Goal: Transaction & Acquisition: Purchase product/service

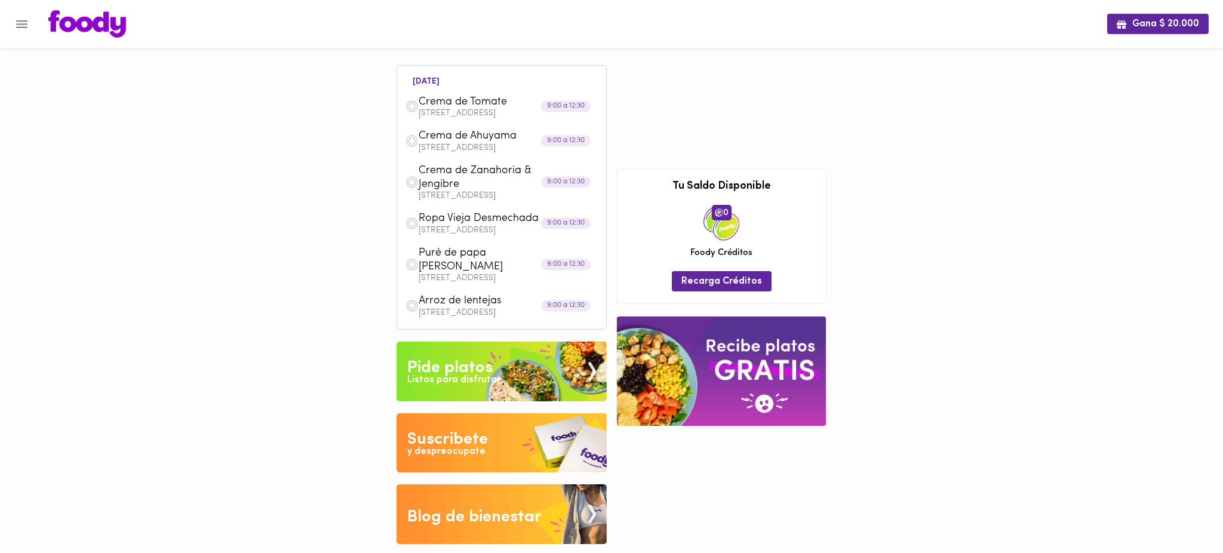
click at [23, 24] on icon "Menu" at bounding box center [21, 24] width 11 height 8
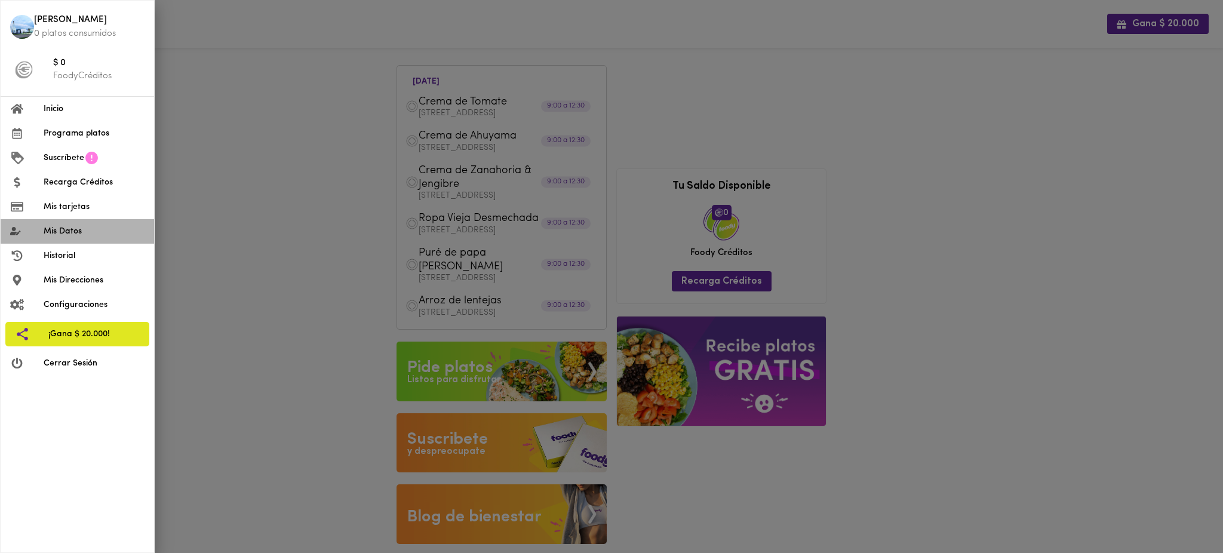
click at [78, 238] on li "Mis Datos" at bounding box center [77, 231] width 153 height 24
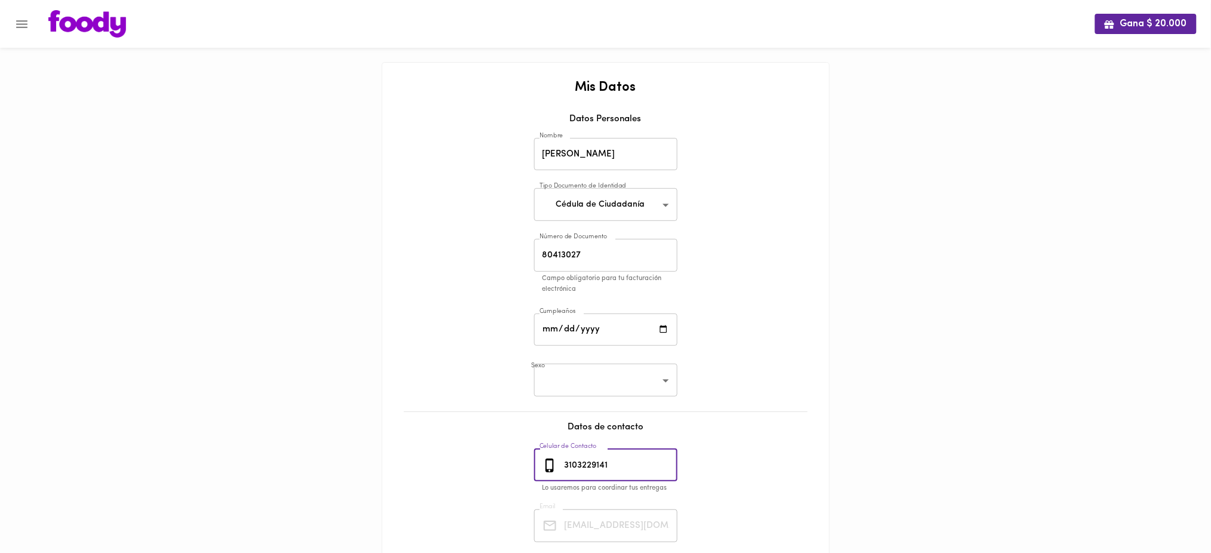
drag, startPoint x: 624, startPoint y: 463, endPoint x: 533, endPoint y: 459, distance: 90.3
click at [534, 459] on div "[PHONE_NUMBER] Celular de Contacto" at bounding box center [605, 465] width 143 height 33
click at [20, 27] on icon "Menu" at bounding box center [21, 24] width 11 height 8
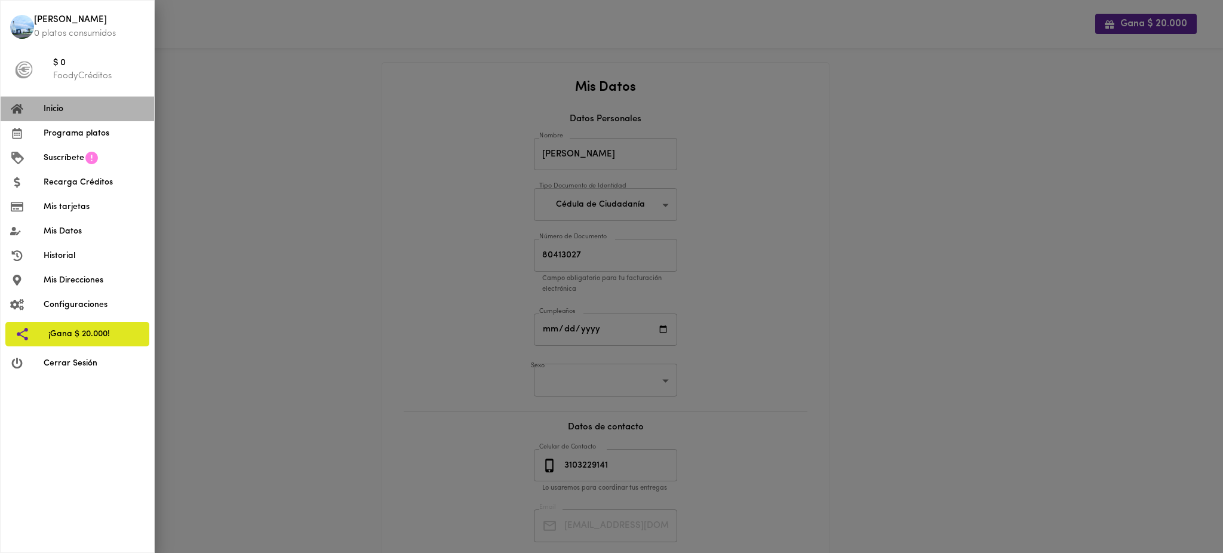
click at [99, 112] on span "Inicio" at bounding box center [94, 109] width 101 height 13
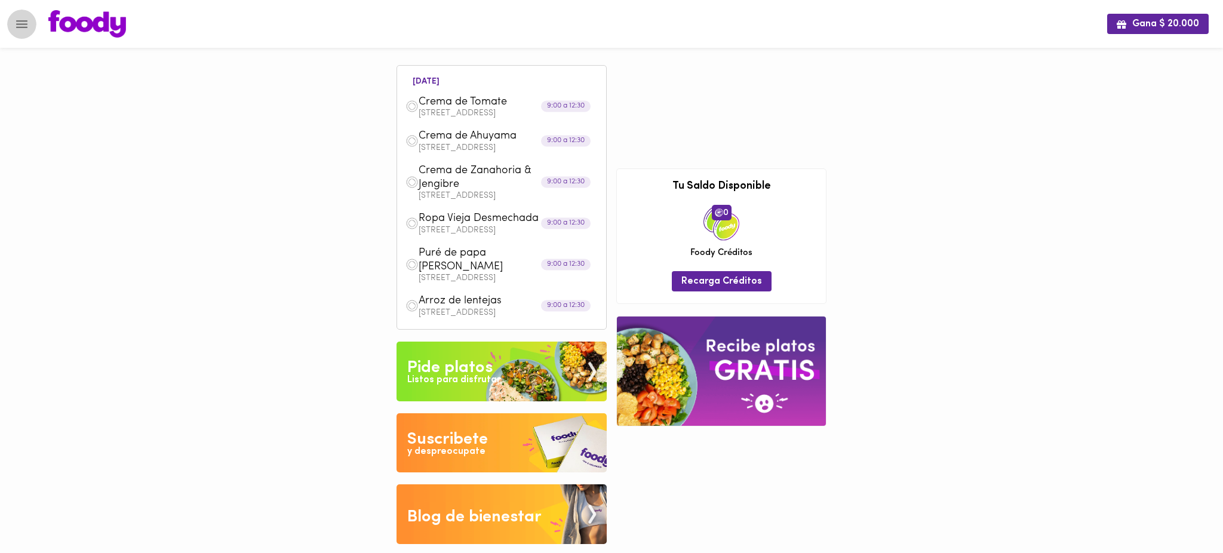
click at [16, 22] on icon "Menu" at bounding box center [21, 24] width 15 height 15
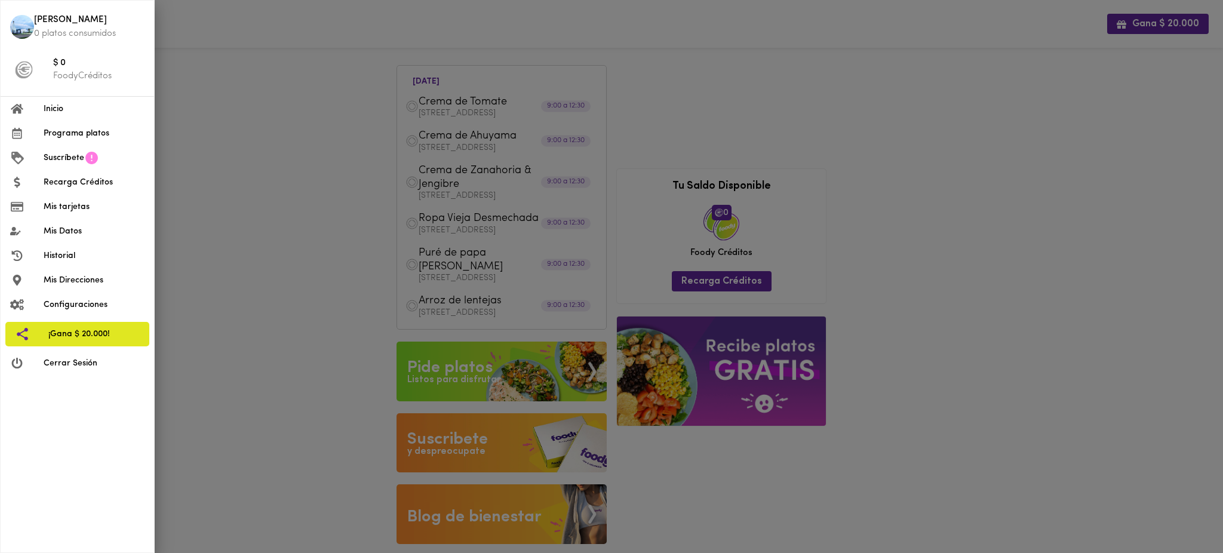
click at [268, 133] on div at bounding box center [611, 276] width 1223 height 553
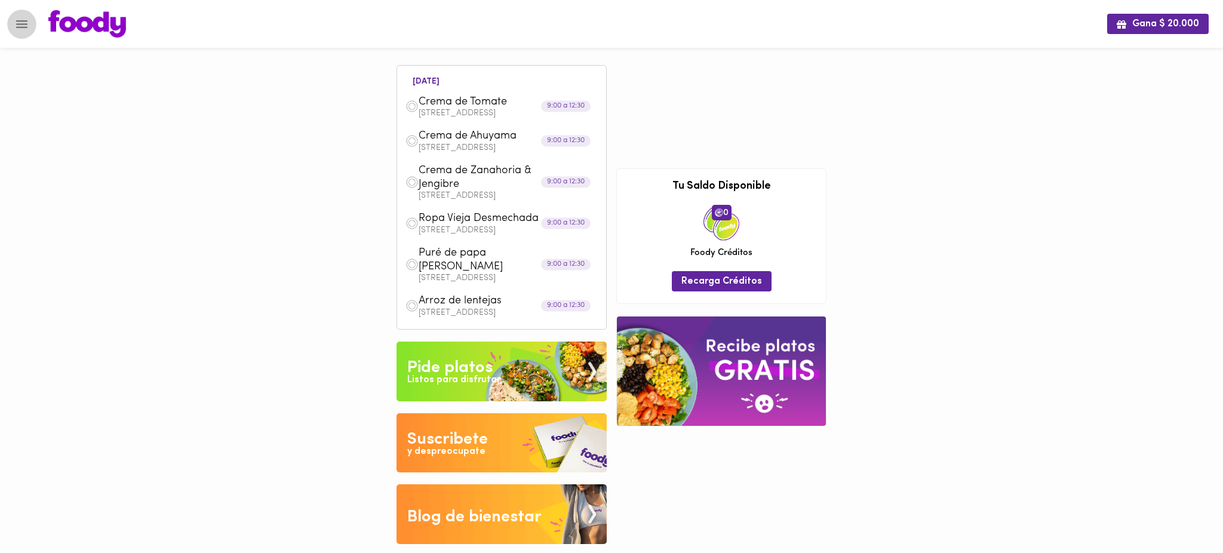
click at [19, 29] on icon "Menu" at bounding box center [21, 24] width 15 height 15
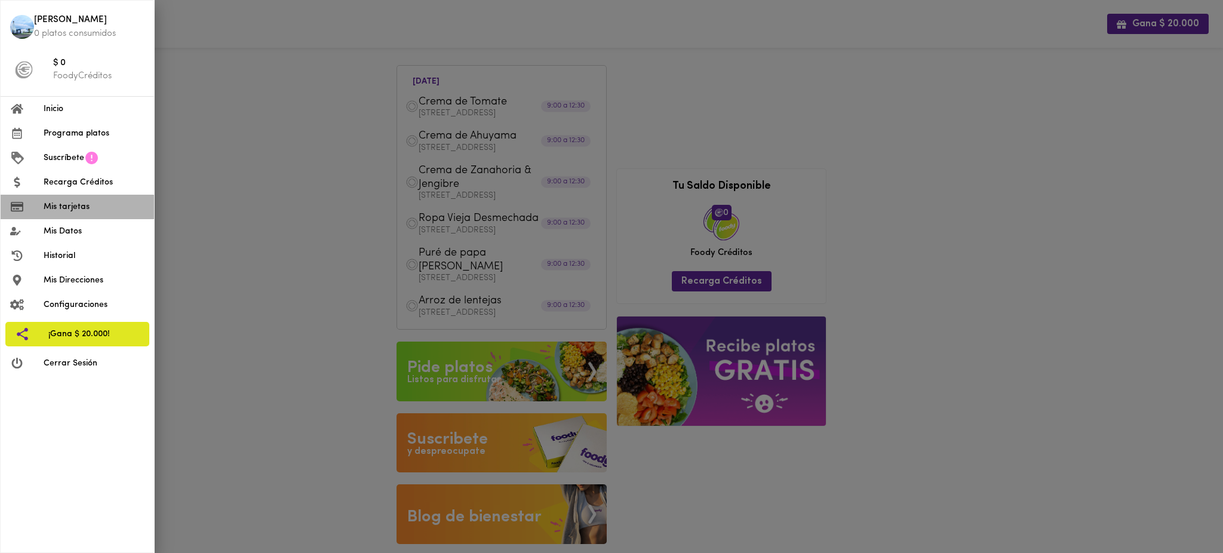
click at [68, 210] on span "Mis tarjetas" at bounding box center [94, 207] width 101 height 13
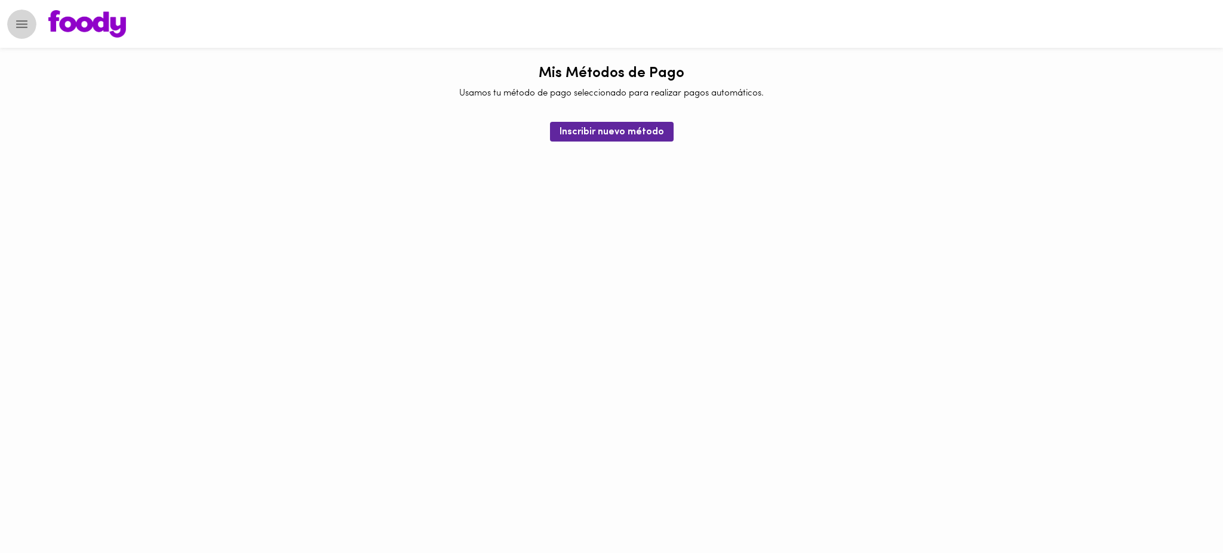
click at [23, 25] on icon "Menu" at bounding box center [21, 24] width 15 height 15
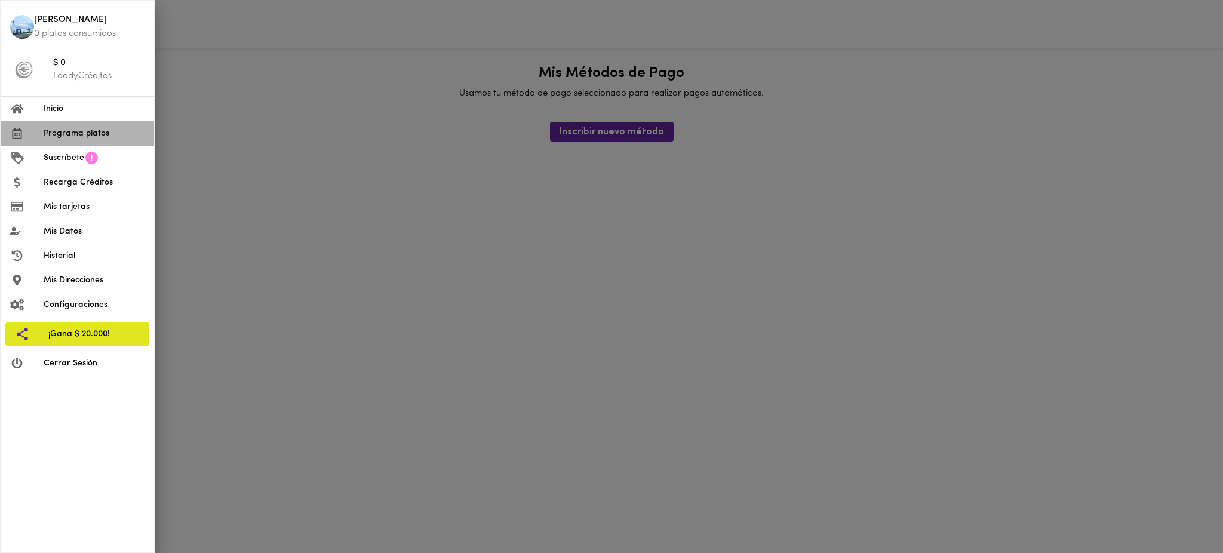
click at [65, 139] on span "Programa platos" at bounding box center [94, 133] width 101 height 13
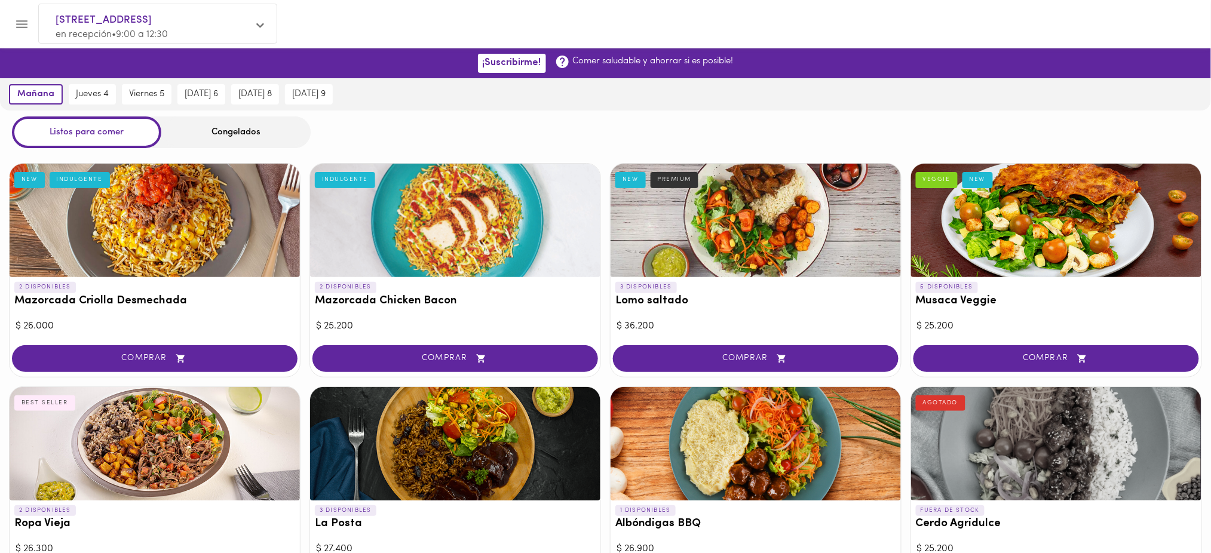
click at [242, 133] on div "Congelados" at bounding box center [235, 132] width 149 height 32
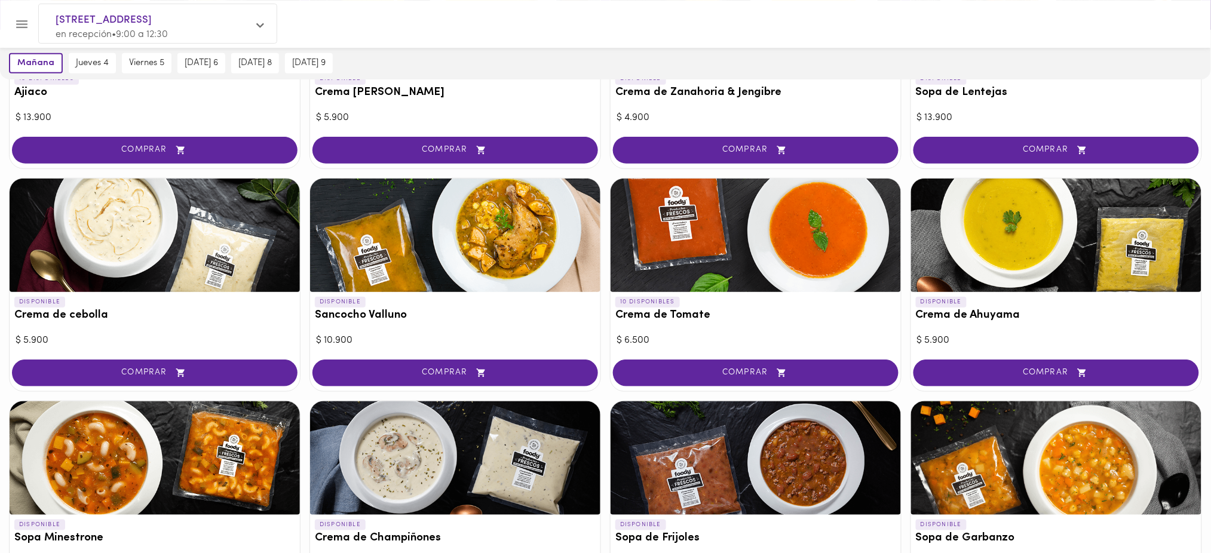
scroll to position [259, 0]
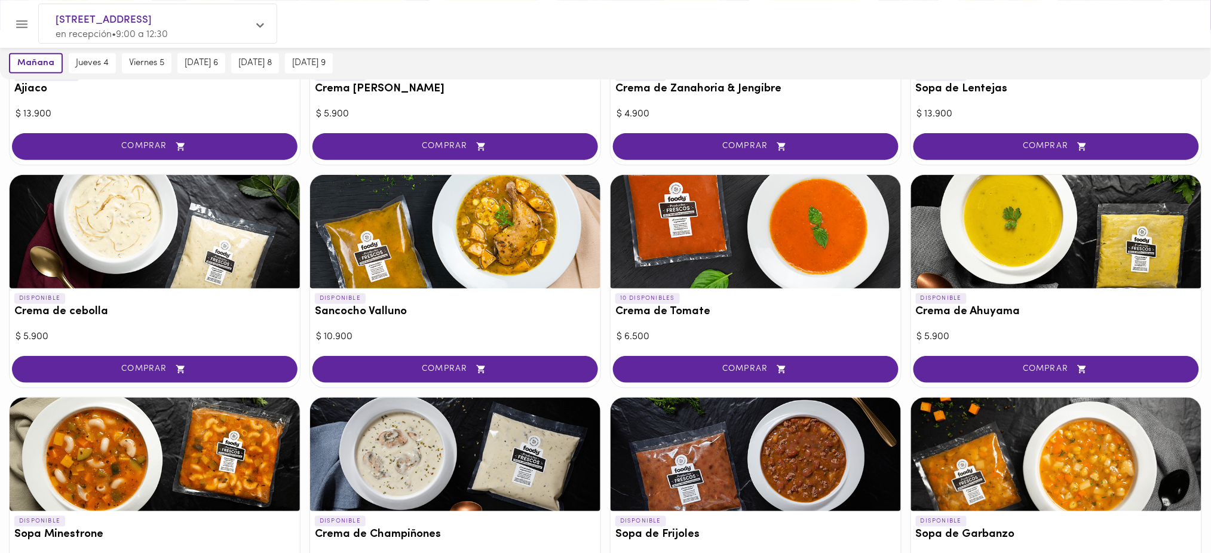
click at [881, 57] on div "[DATE] [DATE] 4 [DATE] 5 [DATE] 6 [DATE] 8 [DATE] 9" at bounding box center [605, 63] width 1211 height 32
click at [719, 54] on div "[DATE] [DATE] 4 [DATE] 5 [DATE] 6 [DATE] 8 [DATE] 9" at bounding box center [605, 63] width 1211 height 32
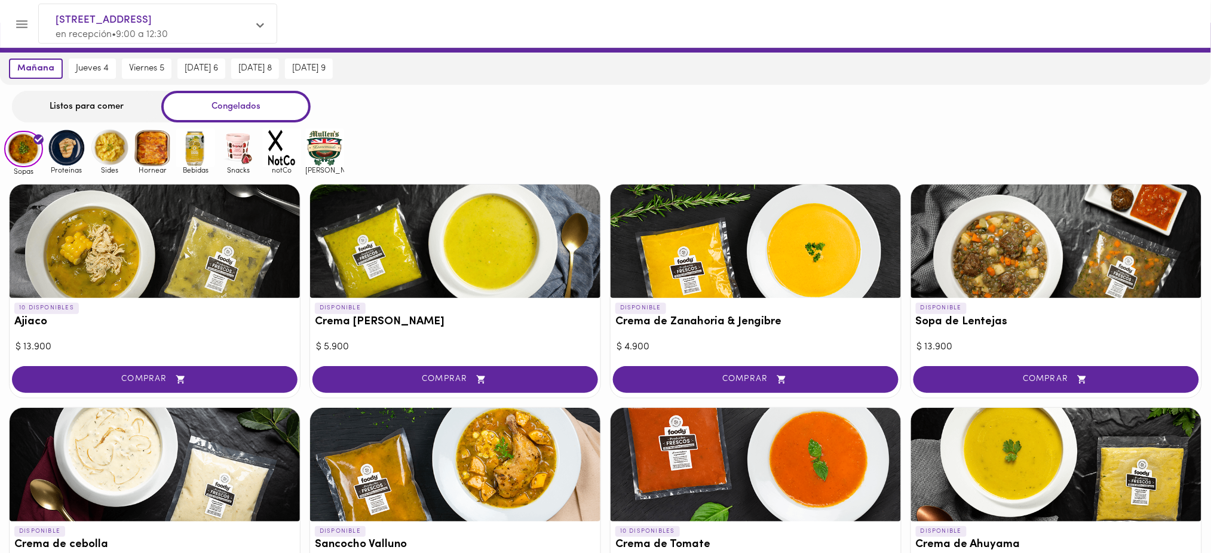
scroll to position [2, 0]
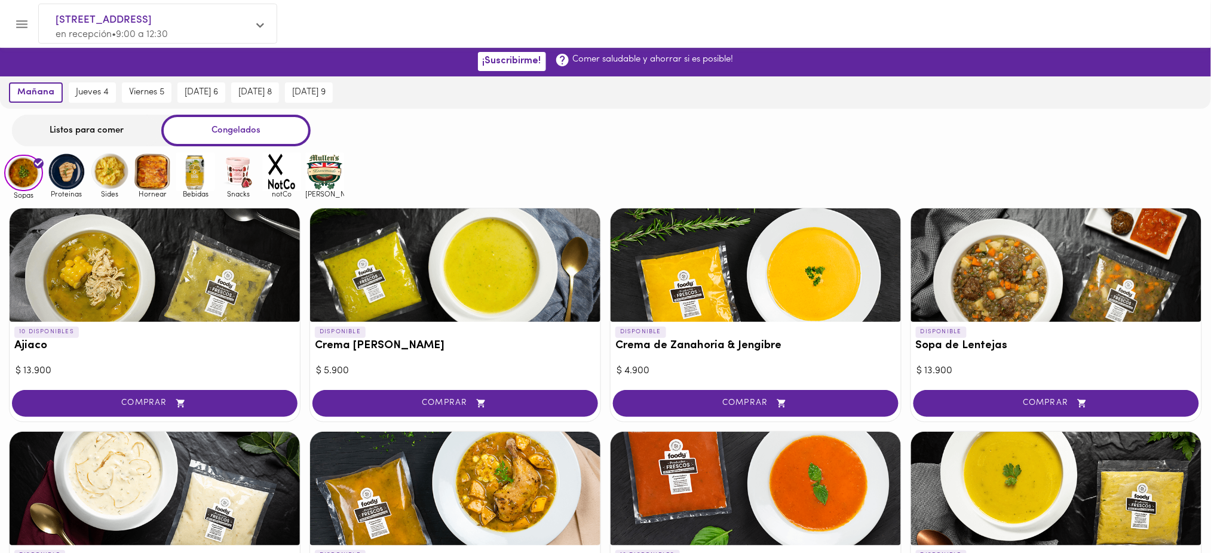
click at [813, 132] on div "Listos para comer Congelados" at bounding box center [605, 131] width 1211 height 32
click at [54, 167] on img at bounding box center [66, 171] width 39 height 39
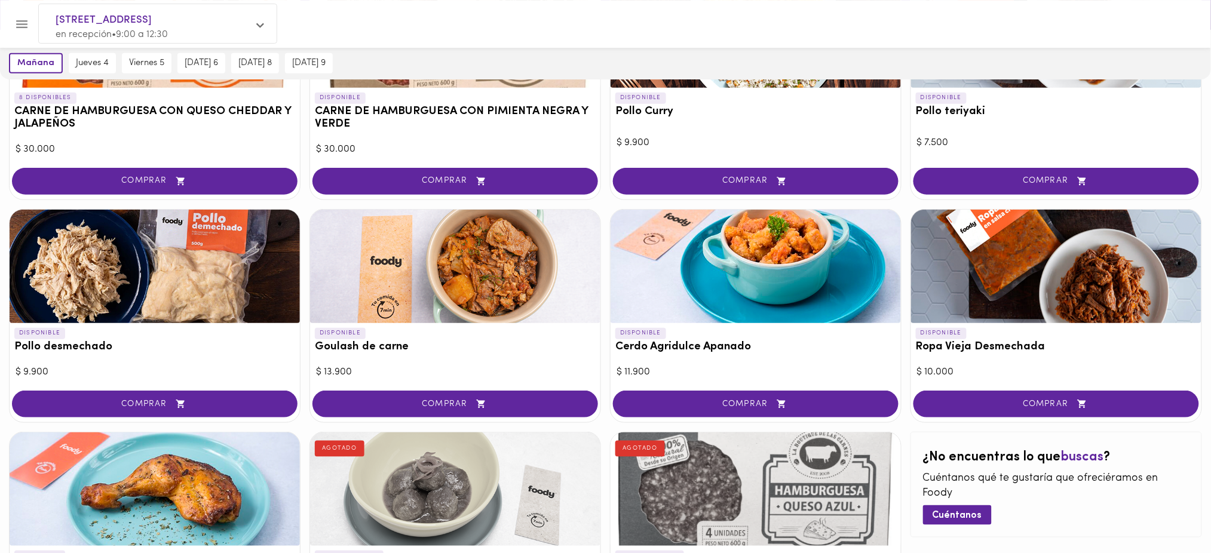
scroll to position [234, 0]
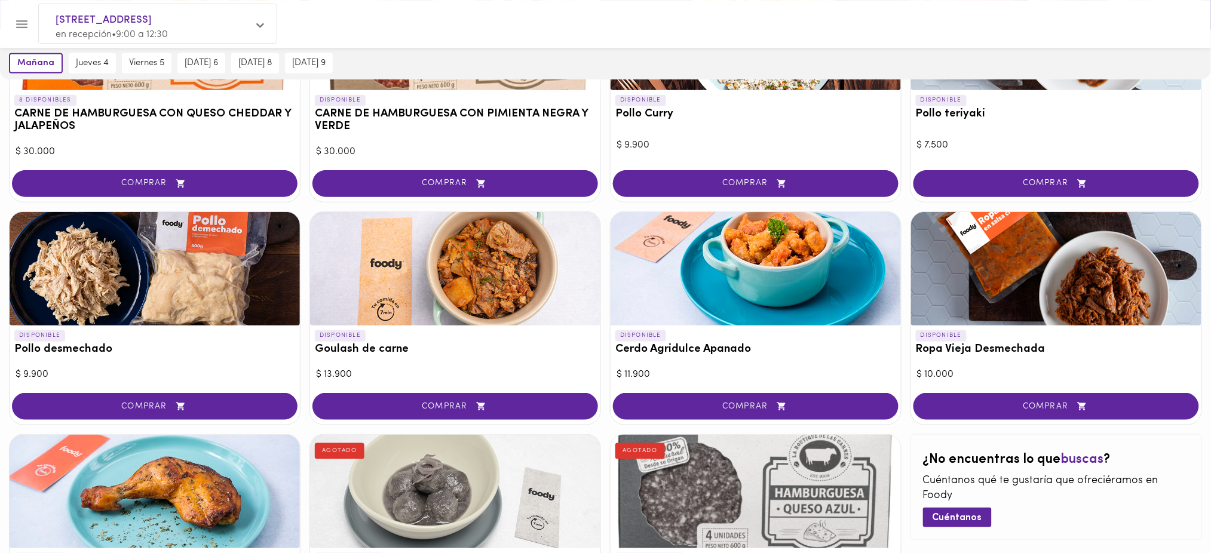
click at [906, 421] on div "8 DISPONIBLES CARNE DE HAMBURGUESA CON QUESO CHEDDAR Y JALAPEÑOS BEST SELLER $ …" at bounding box center [605, 312] width 1211 height 690
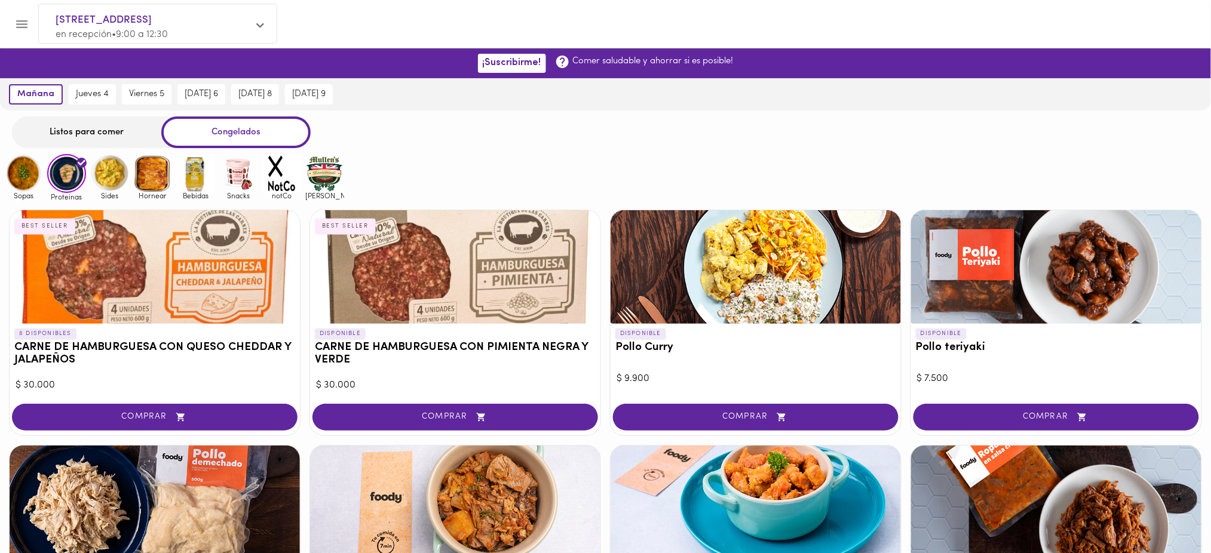
click at [112, 173] on img at bounding box center [109, 173] width 39 height 39
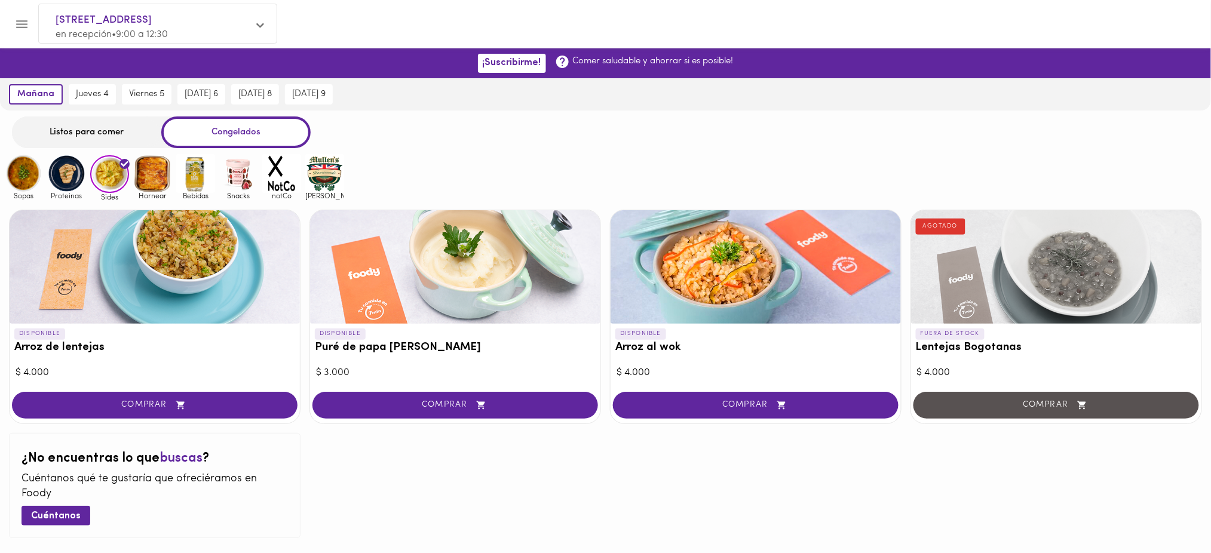
click at [834, 156] on div "Sopas Proteinas Sides Hornear Bebidas Snacks notCo [PERSON_NAME]" at bounding box center [605, 177] width 1211 height 47
